Goal: Check status: Check status

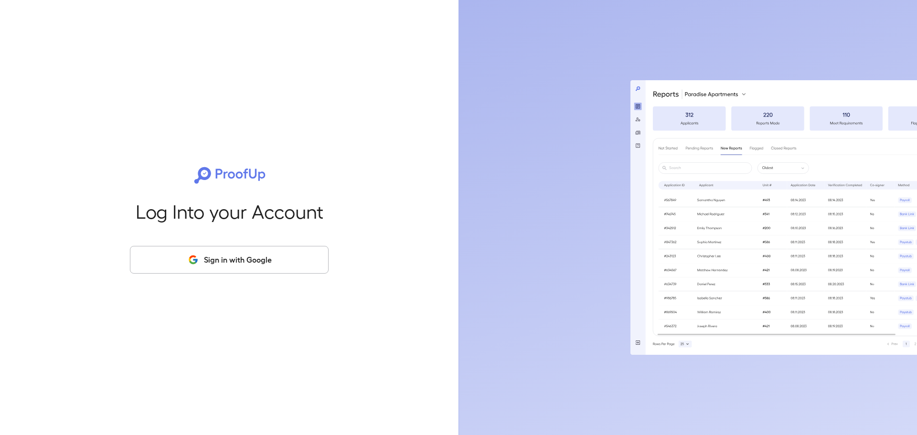
drag, startPoint x: 248, startPoint y: 262, endPoint x: 331, endPoint y: 243, distance: 84.7
click at [249, 261] on button "Sign in with Google" at bounding box center [229, 260] width 199 height 28
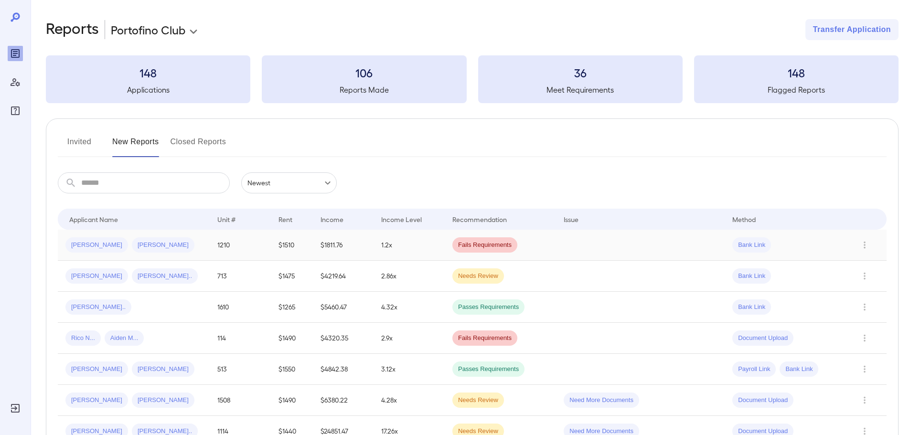
click at [185, 249] on div "[PERSON_NAME] [PERSON_NAME]" at bounding box center [133, 244] width 137 height 15
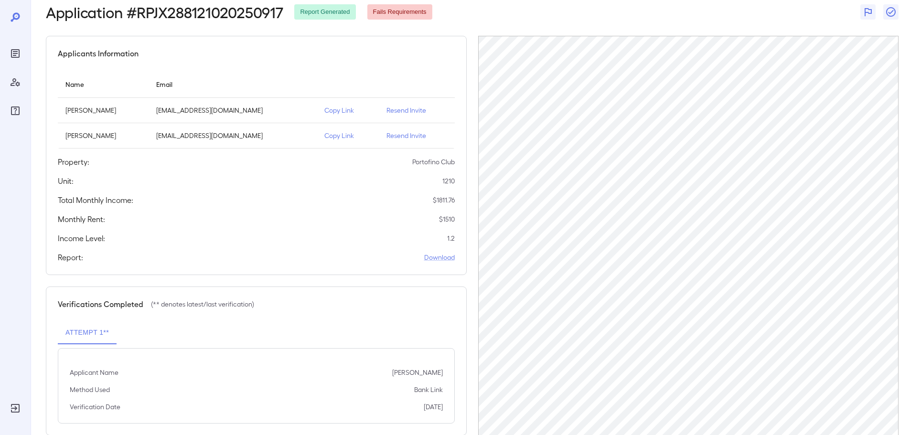
scroll to position [70, 0]
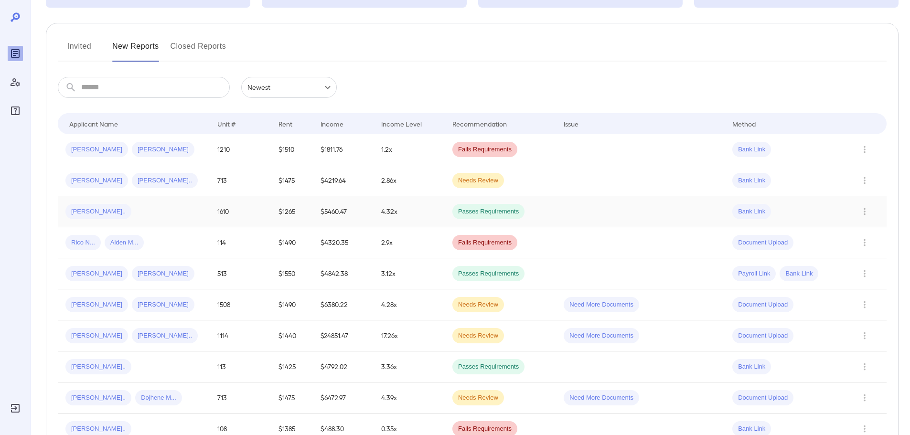
scroll to position [114, 0]
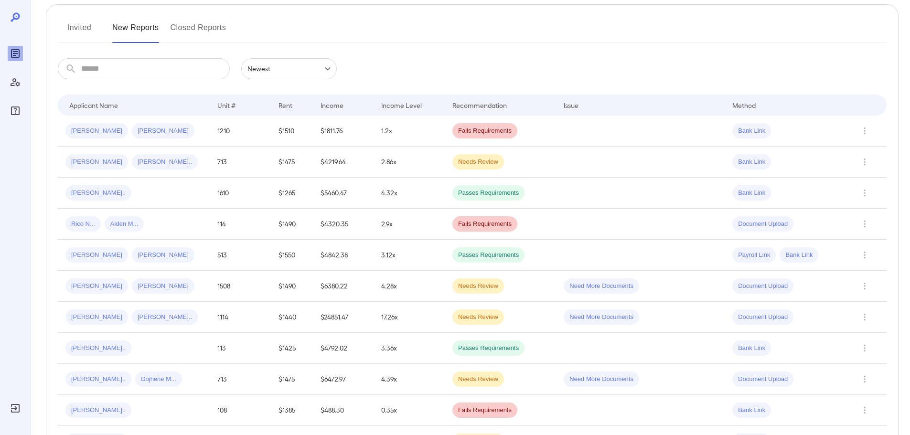
drag, startPoint x: 146, startPoint y: 164, endPoint x: 151, endPoint y: 164, distance: 5.3
click at [147, 164] on span "[PERSON_NAME].." at bounding box center [165, 162] width 66 height 9
